Goal: Task Accomplishment & Management: Manage account settings

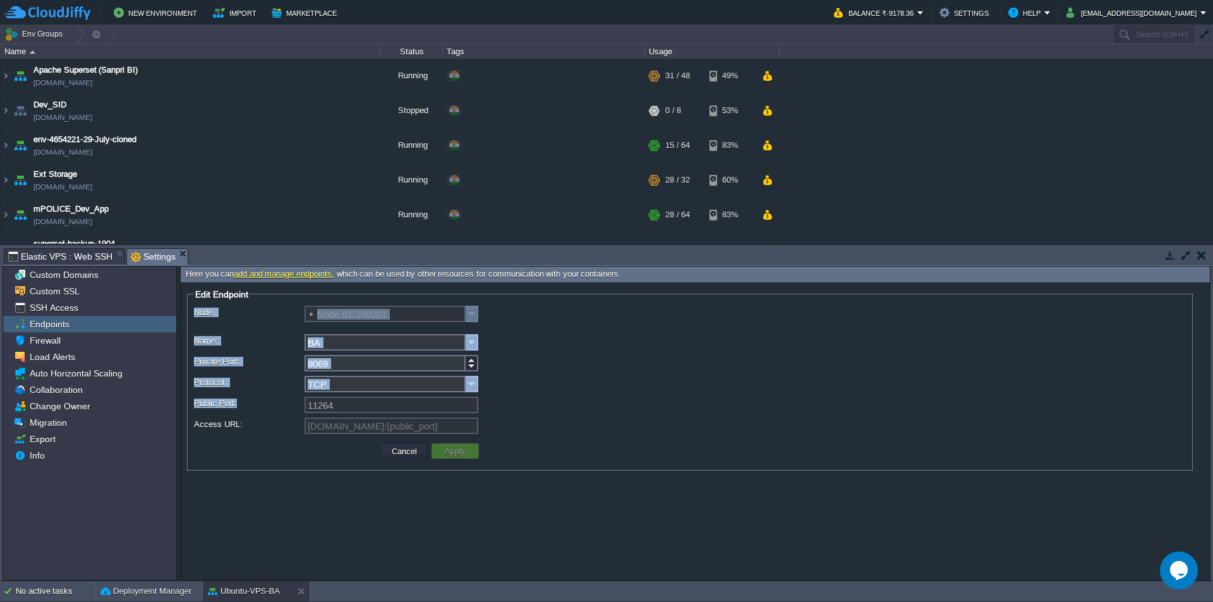
scroll to position [57, 0]
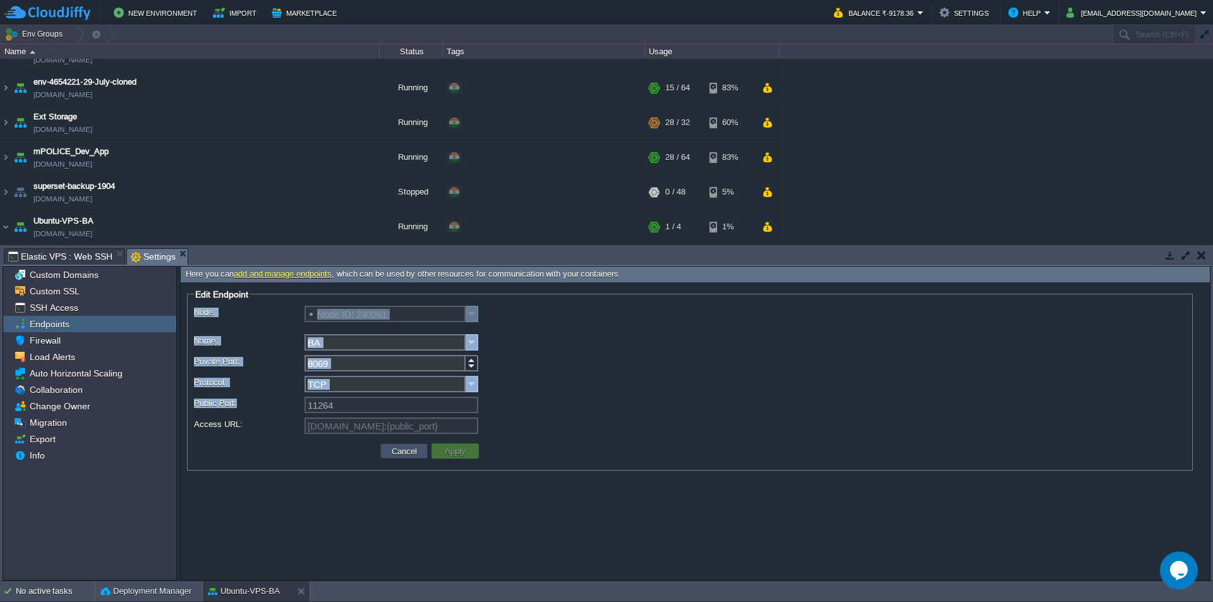
click at [412, 454] on button "Cancel" at bounding box center [404, 450] width 33 height 11
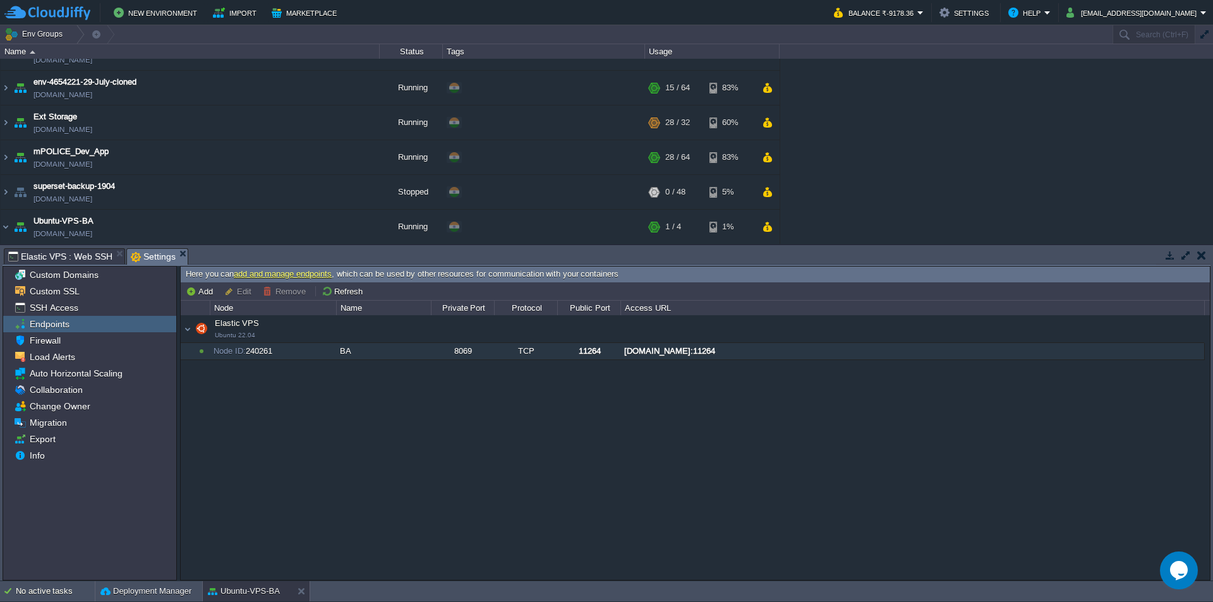
click at [703, 350] on div "[DOMAIN_NAME]:11264" at bounding box center [912, 351] width 582 height 16
type input "[DOMAIN_NAME]:11264"
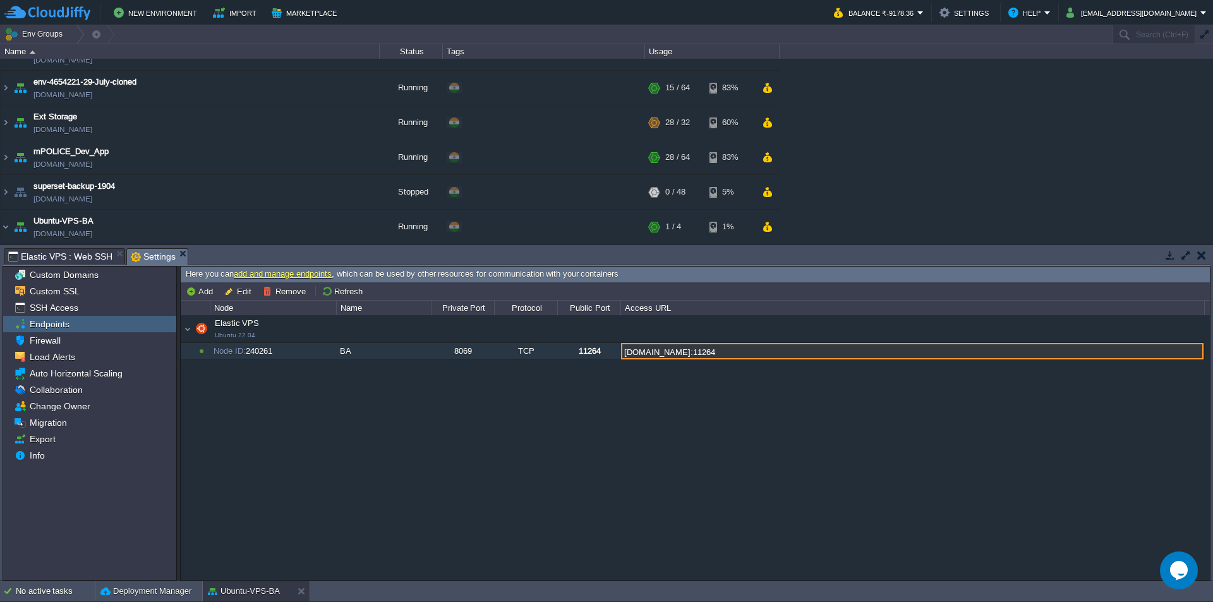
click at [703, 350] on input "[DOMAIN_NAME]:11264" at bounding box center [912, 351] width 582 height 16
click at [803, 350] on input "[DOMAIN_NAME]:11264" at bounding box center [912, 351] width 582 height 16
drag, startPoint x: 824, startPoint y: 351, endPoint x: 599, endPoint y: 352, distance: 224.2
click at [599, 352] on div "Elastic VPS Ubuntu 22.04 Elastic VPS Ubuntu 22.04 Node ID: 240261 BA 8069 TCP 1…" at bounding box center [695, 447] width 1029 height 264
click at [240, 294] on button "Edit" at bounding box center [239, 290] width 31 height 11
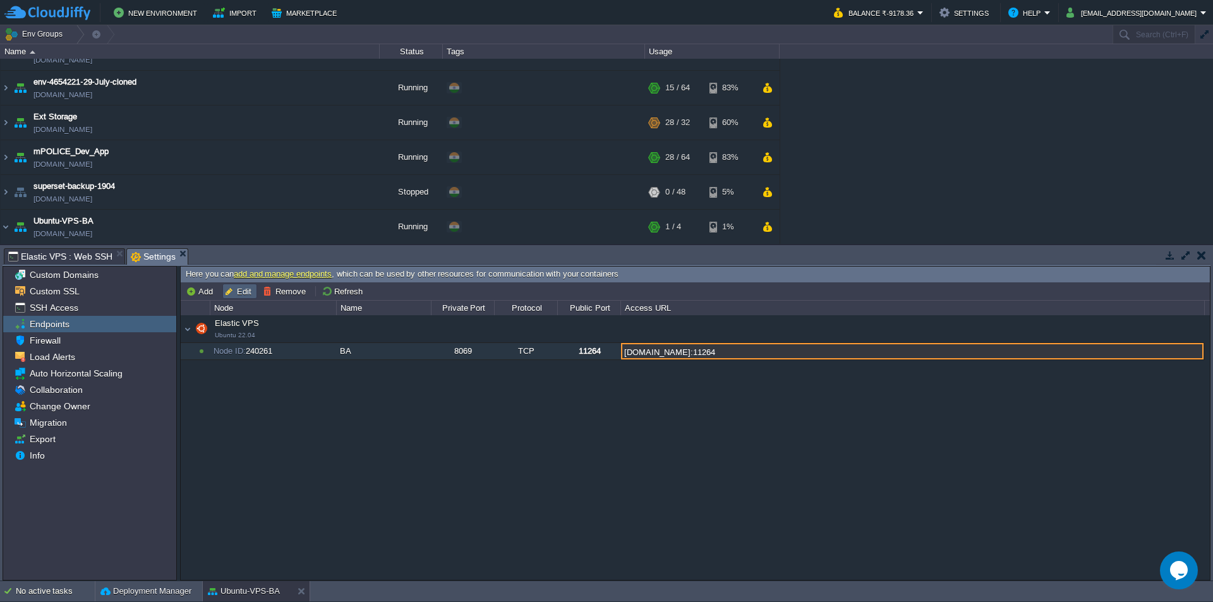
type input "Node ID: 240261"
type input "BA"
type input "8069"
type input "TCP"
type input "11264"
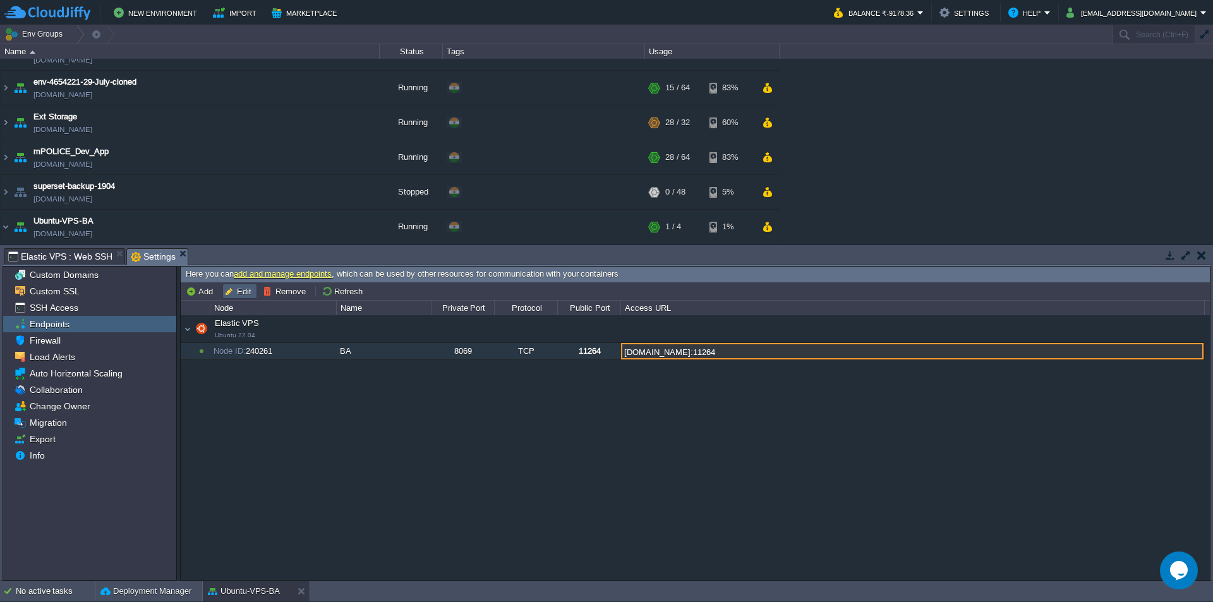
type input "[DOMAIN_NAME]:{public_port}"
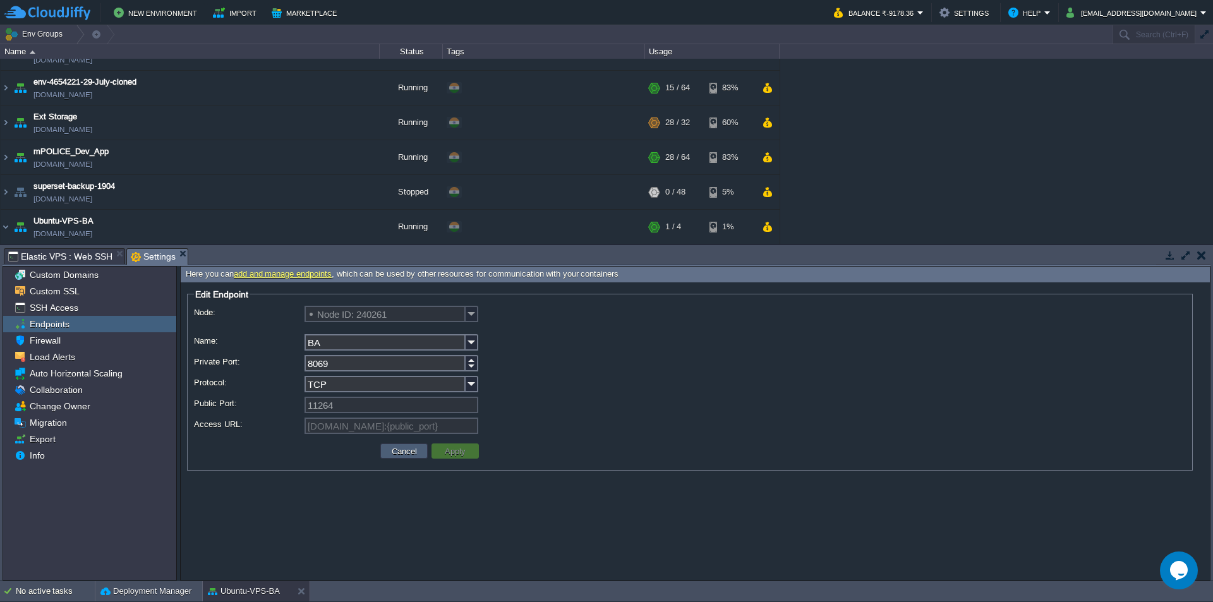
click at [398, 450] on button "Cancel" at bounding box center [404, 450] width 33 height 11
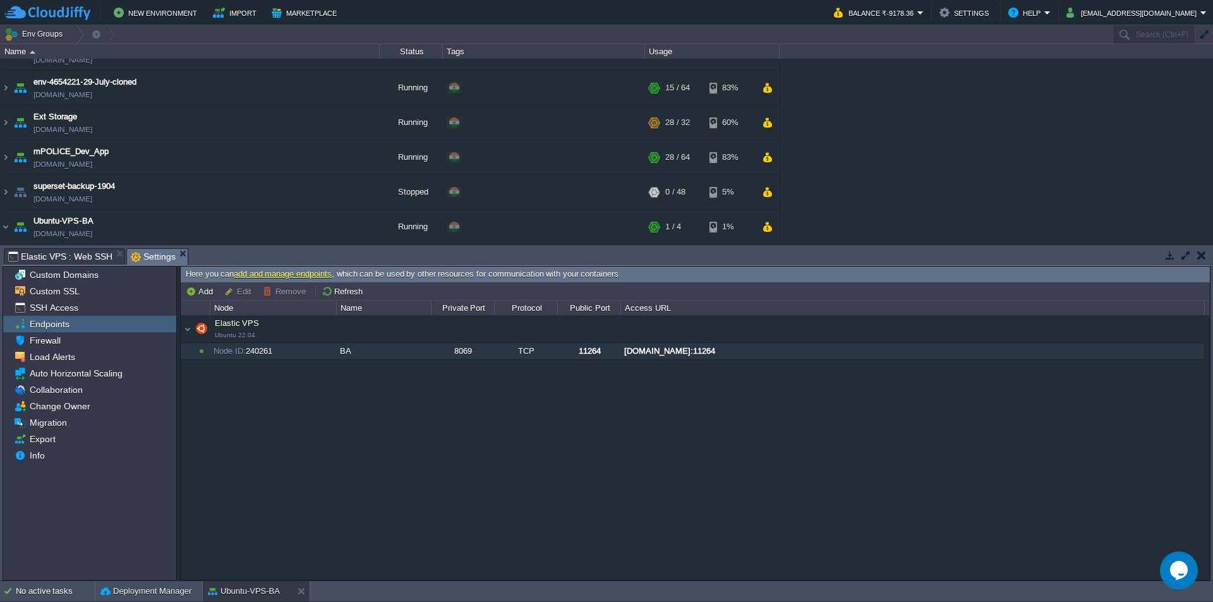
click at [630, 352] on div "[DOMAIN_NAME]:11264" at bounding box center [912, 351] width 582 height 16
type input "[DOMAIN_NAME]:11264"
click at [234, 290] on button "Edit" at bounding box center [239, 290] width 31 height 11
type input "Node ID: 240261"
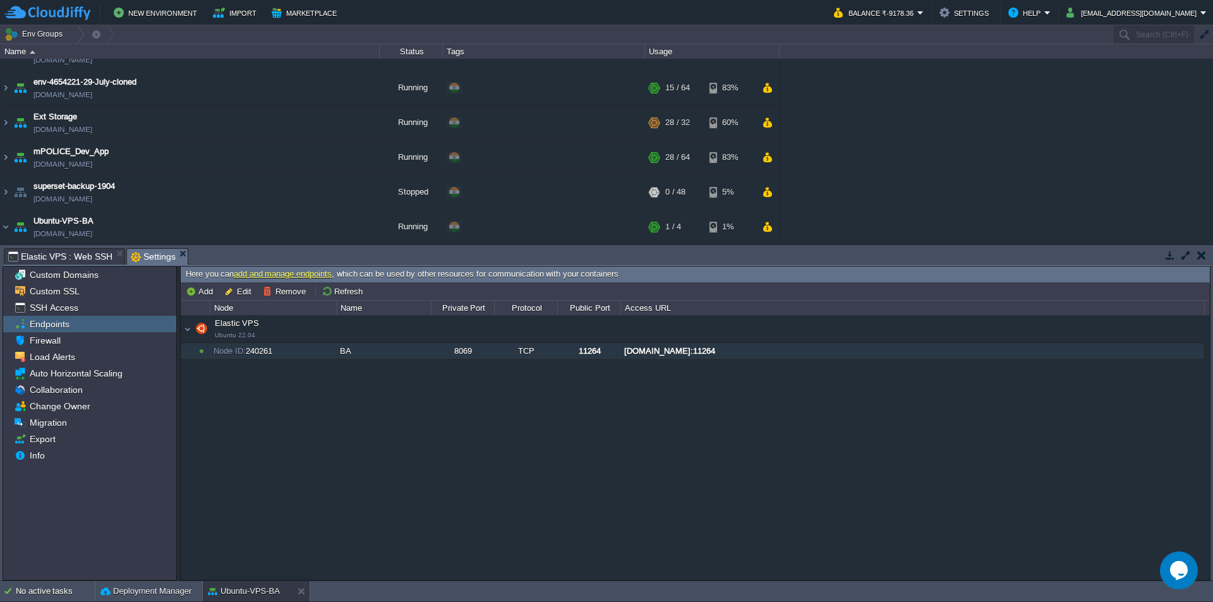
type input "BA"
type input "8069"
type input "TCP"
type input "11264"
type input "[DOMAIN_NAME]:{public_port}"
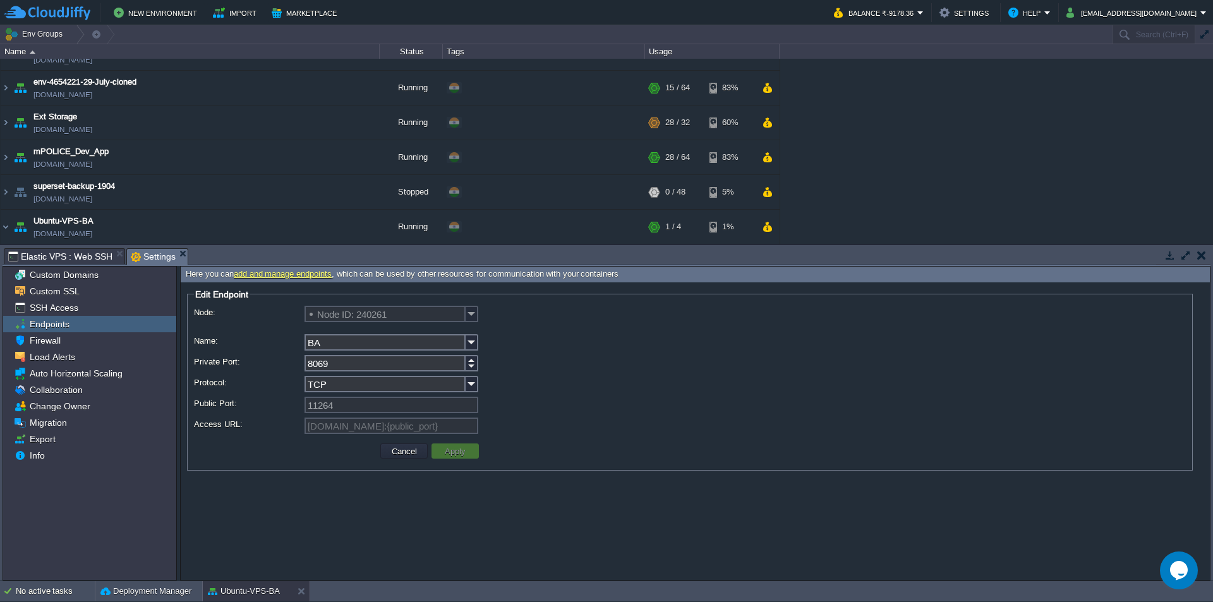
scroll to position [0, 57]
click at [501, 429] on div "[DOMAIN_NAME]:{public_port}" at bounding box center [690, 426] width 992 height 18
click at [411, 453] on button "Cancel" at bounding box center [404, 450] width 33 height 11
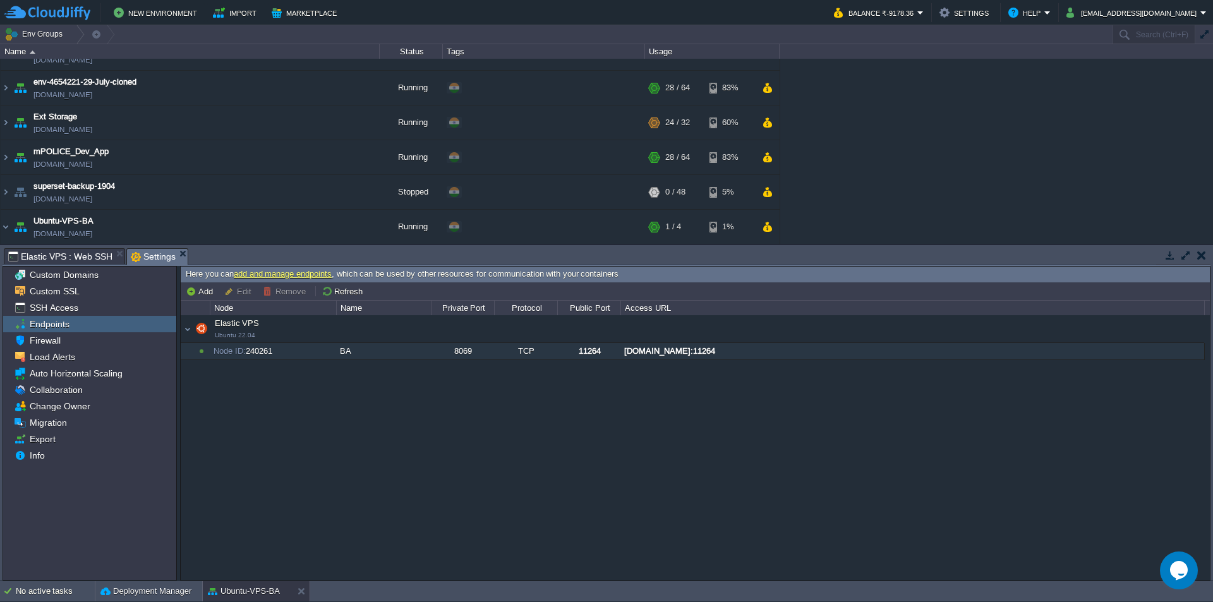
click at [238, 359] on div "Node ID: 240261" at bounding box center [272, 351] width 125 height 16
click at [282, 291] on button "Remove" at bounding box center [286, 290] width 47 height 11
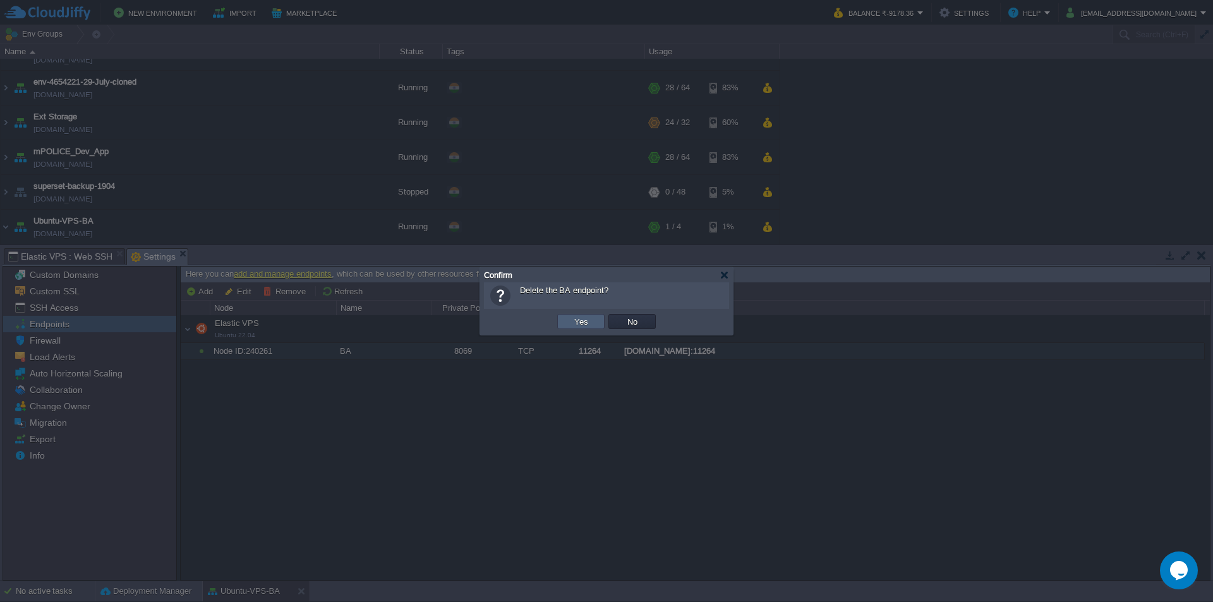
click at [577, 323] on button "Yes" at bounding box center [580, 321] width 21 height 11
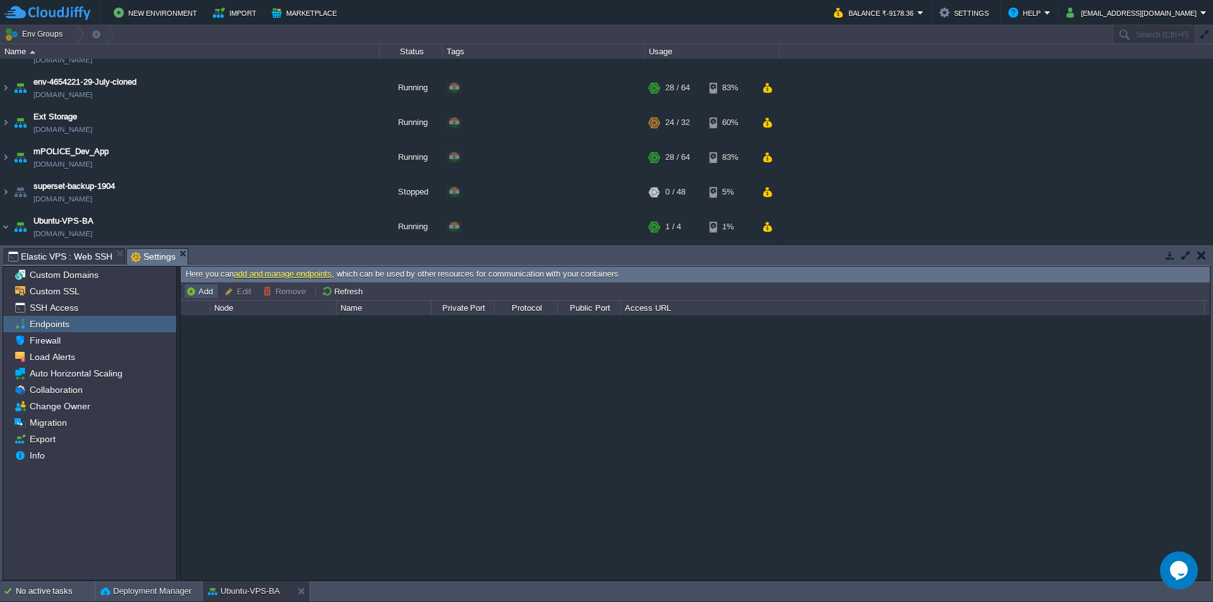
click at [204, 292] on button "Add" at bounding box center [201, 290] width 31 height 11
type input "Node ID: 240261"
type input "TCP"
type input "[DOMAIN_NAME]:{public_port}"
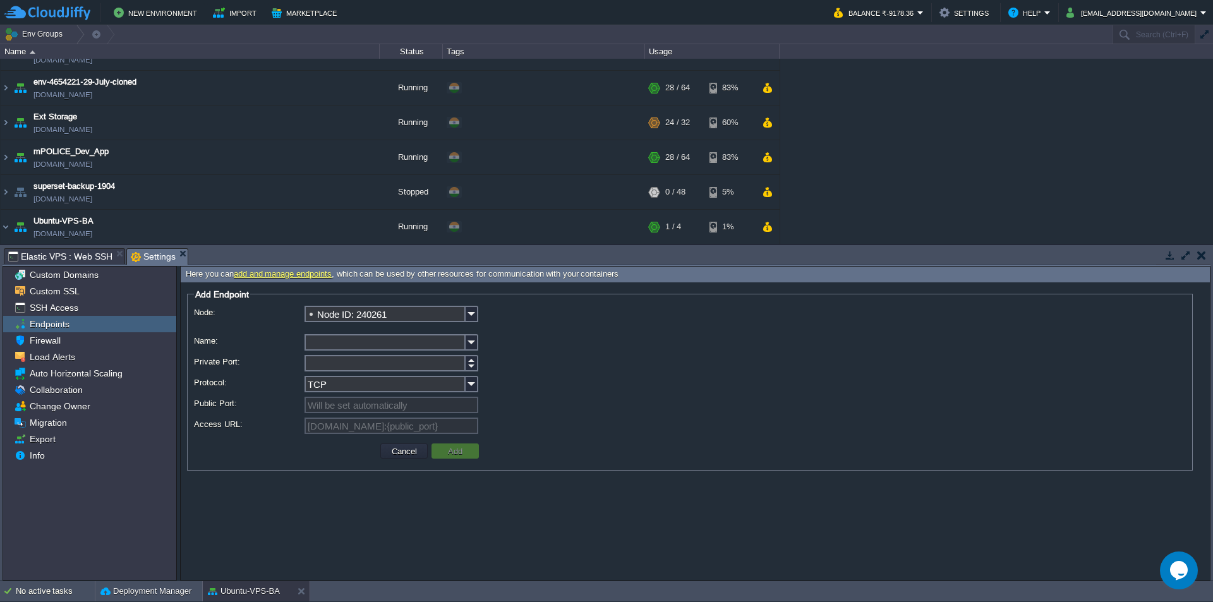
click at [335, 338] on input "Name:" at bounding box center [384, 342] width 161 height 16
type input "8069"
drag, startPoint x: 337, startPoint y: 366, endPoint x: 282, endPoint y: 380, distance: 56.7
click at [260, 363] on div "Private Port: 8069" at bounding box center [690, 364] width 992 height 18
type input "8069"
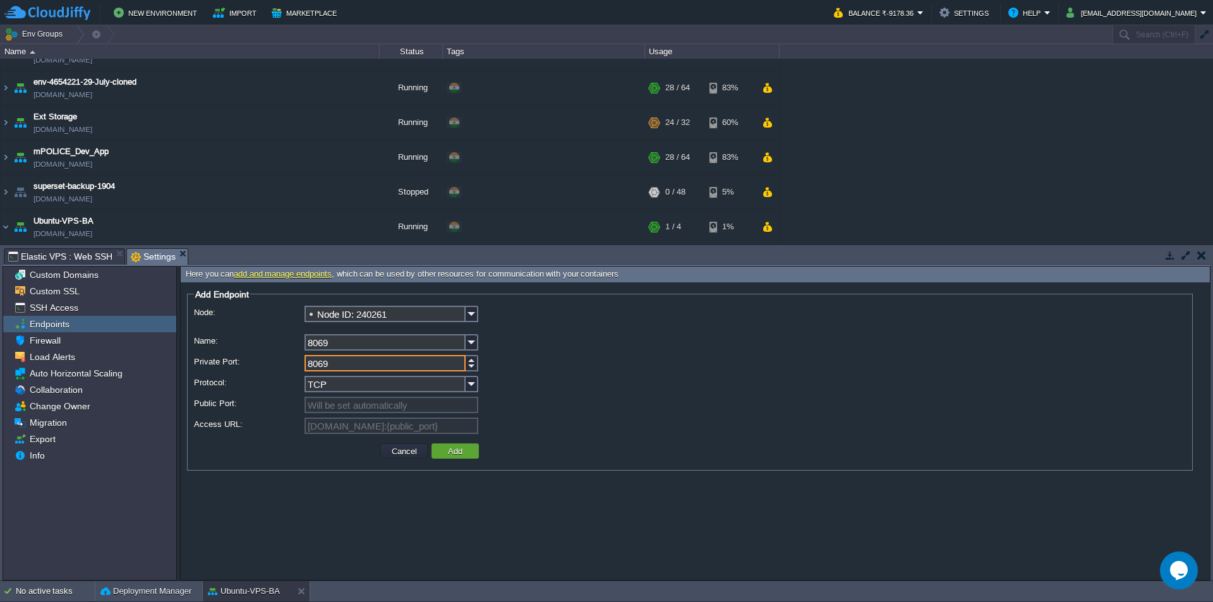
click at [342, 391] on input "TCP" at bounding box center [384, 384] width 161 height 16
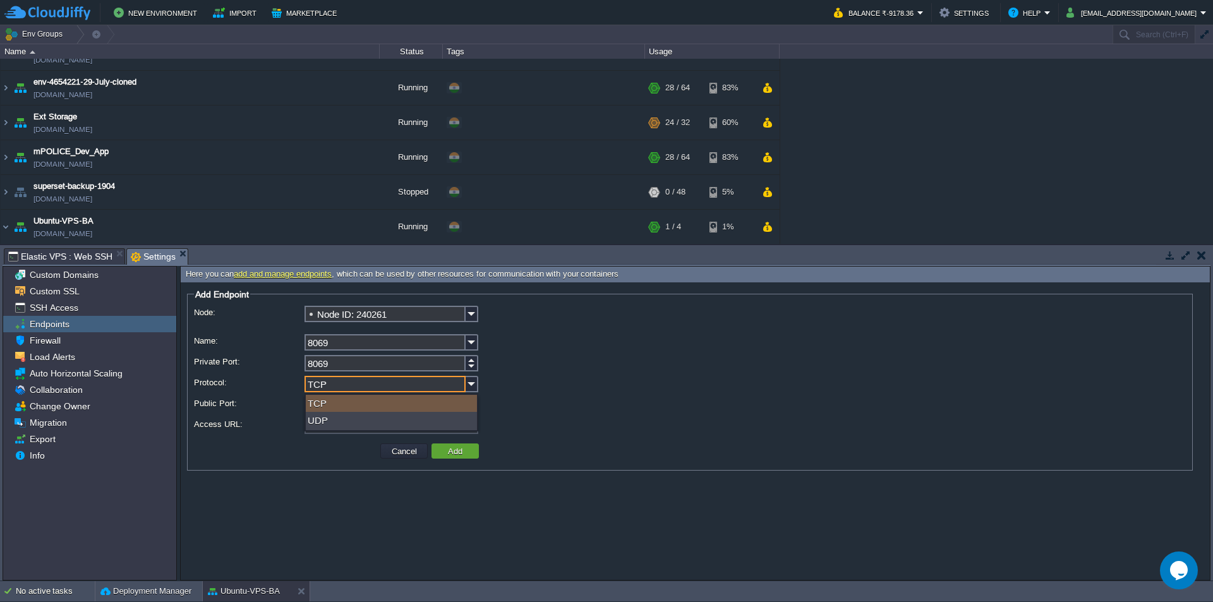
click at [342, 391] on input "TCP" at bounding box center [384, 384] width 161 height 16
click at [387, 391] on input "TCP" at bounding box center [384, 384] width 161 height 16
click at [543, 423] on div "[DOMAIN_NAME]:{public_port}" at bounding box center [690, 426] width 992 height 18
click at [454, 450] on button "Add" at bounding box center [455, 450] width 22 height 11
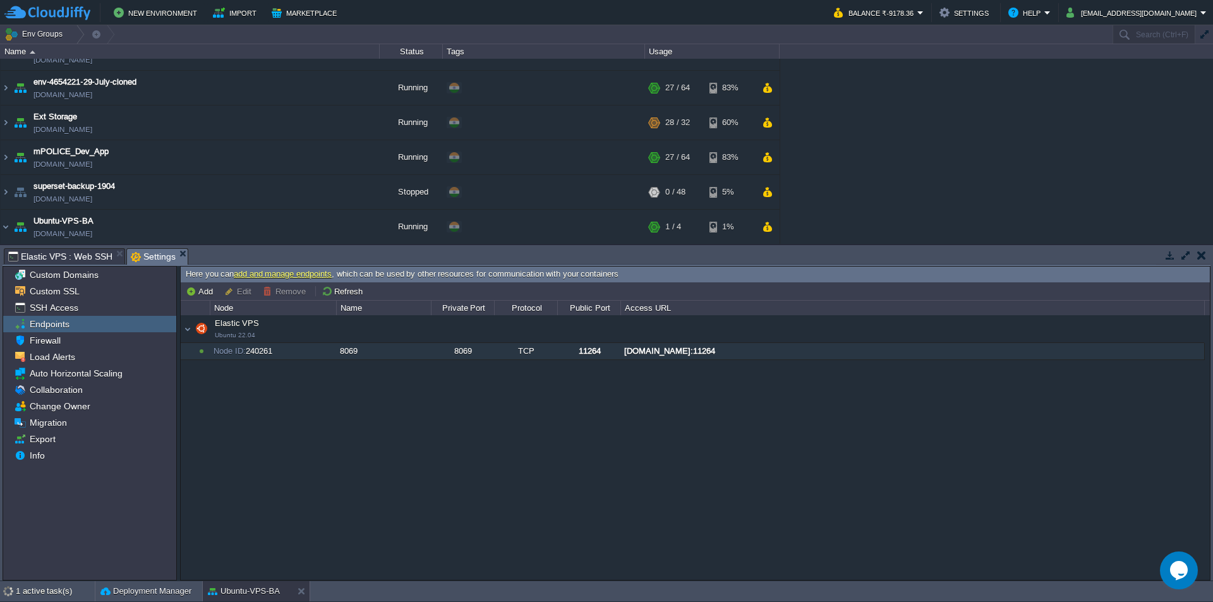
click at [671, 351] on div "[DOMAIN_NAME]:11264" at bounding box center [912, 351] width 582 height 16
type input "[DOMAIN_NAME]:11264"
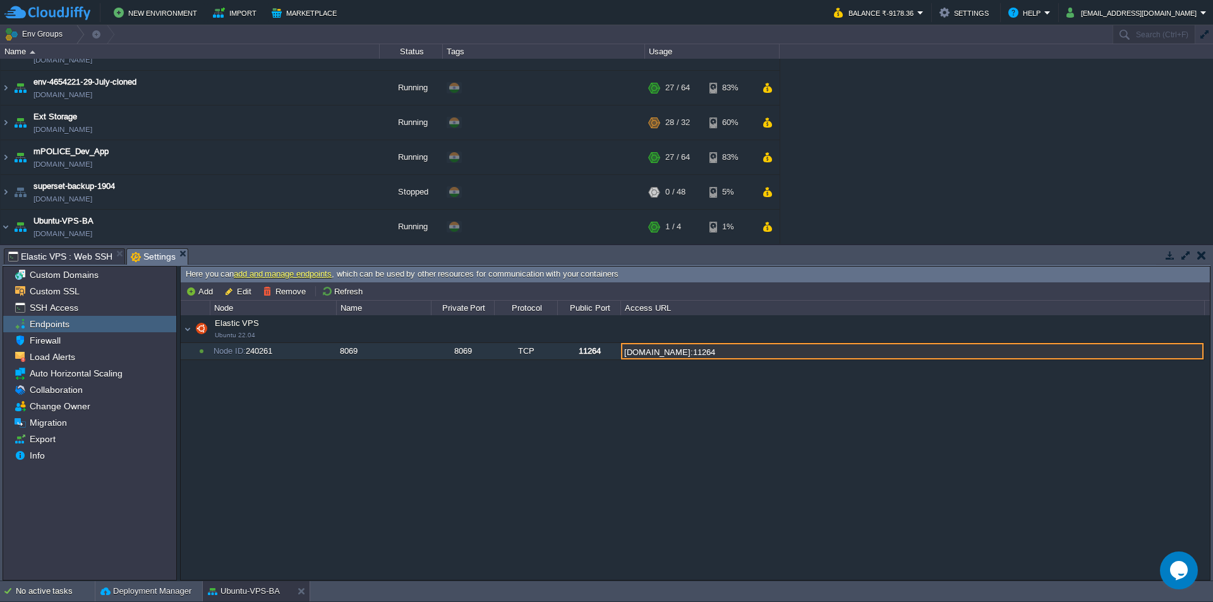
click at [673, 351] on input "[DOMAIN_NAME]:11264" at bounding box center [912, 351] width 582 height 16
click at [711, 351] on input "[DOMAIN_NAME]:11264" at bounding box center [912, 351] width 582 height 16
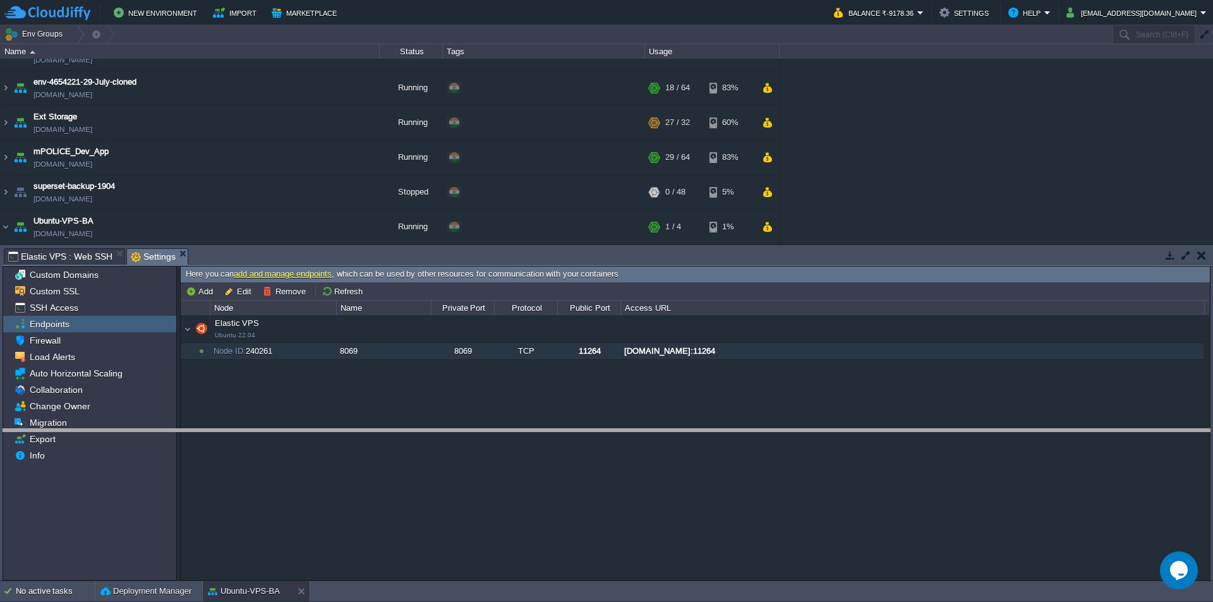
drag, startPoint x: 308, startPoint y: 260, endPoint x: 304, endPoint y: 441, distance: 180.7
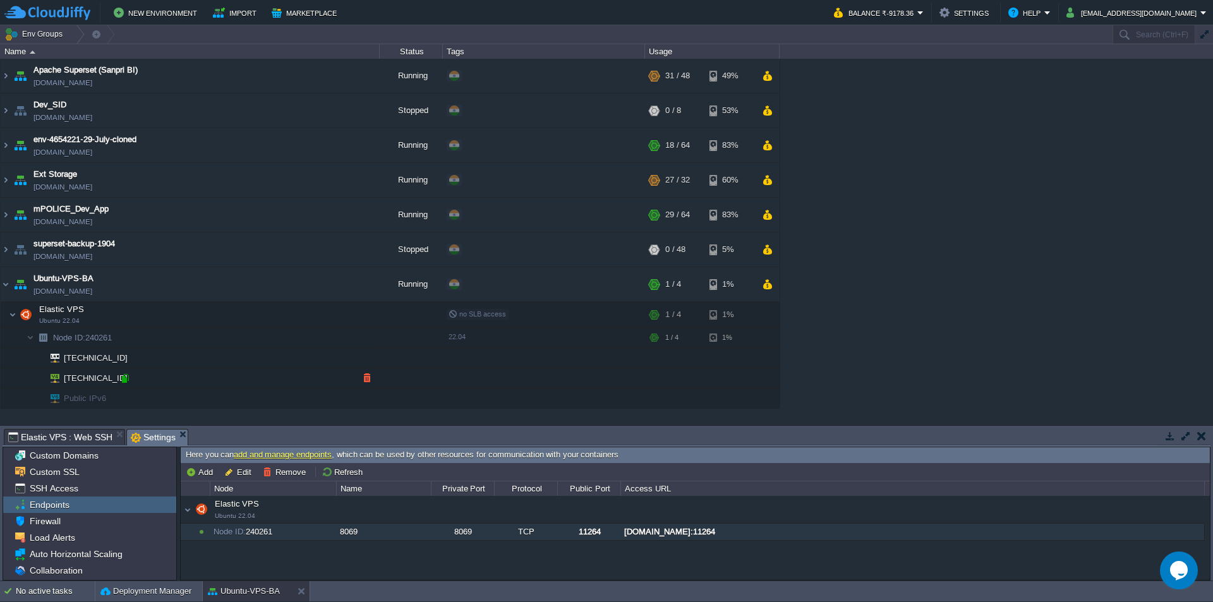
click at [124, 378] on div at bounding box center [124, 378] width 11 height 11
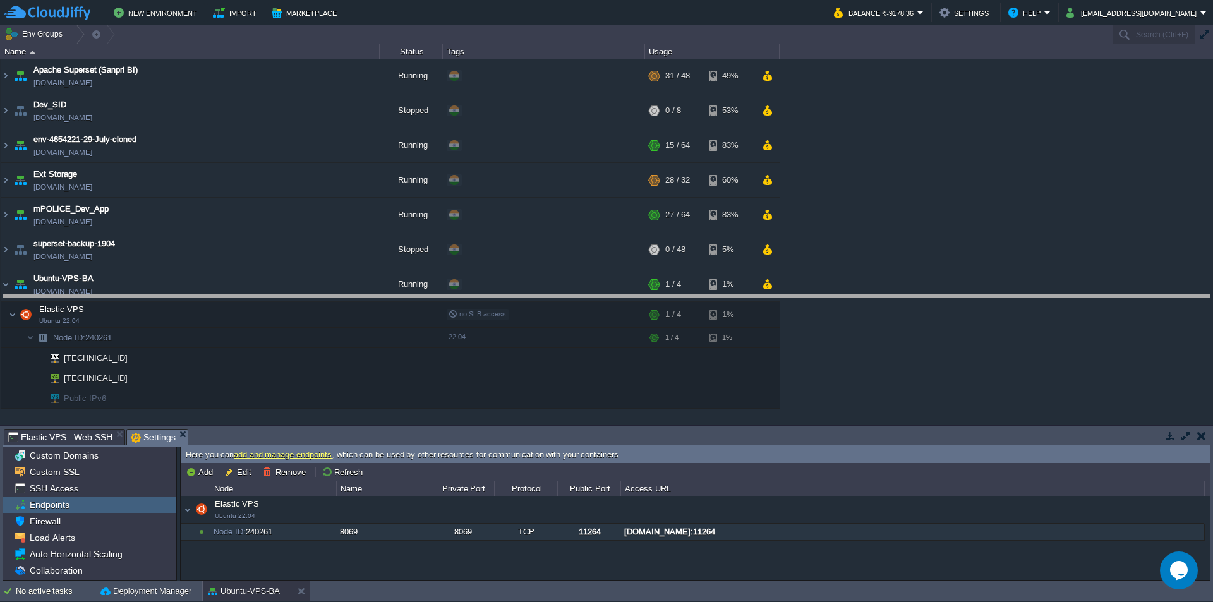
drag, startPoint x: 685, startPoint y: 445, endPoint x: 693, endPoint y: 340, distance: 105.2
